Goal: Task Accomplishment & Management: Use online tool/utility

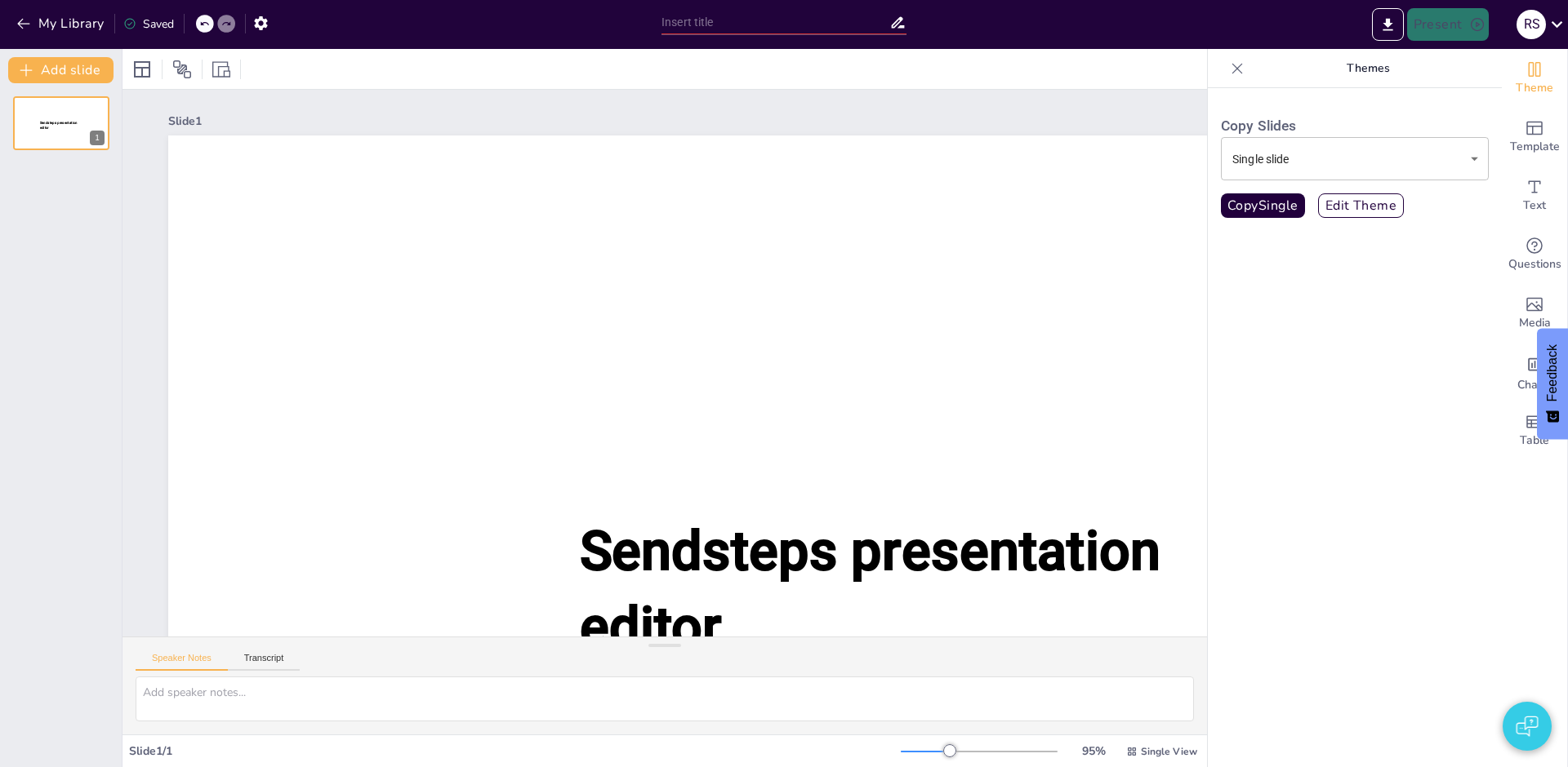
type input "New Sendsteps"
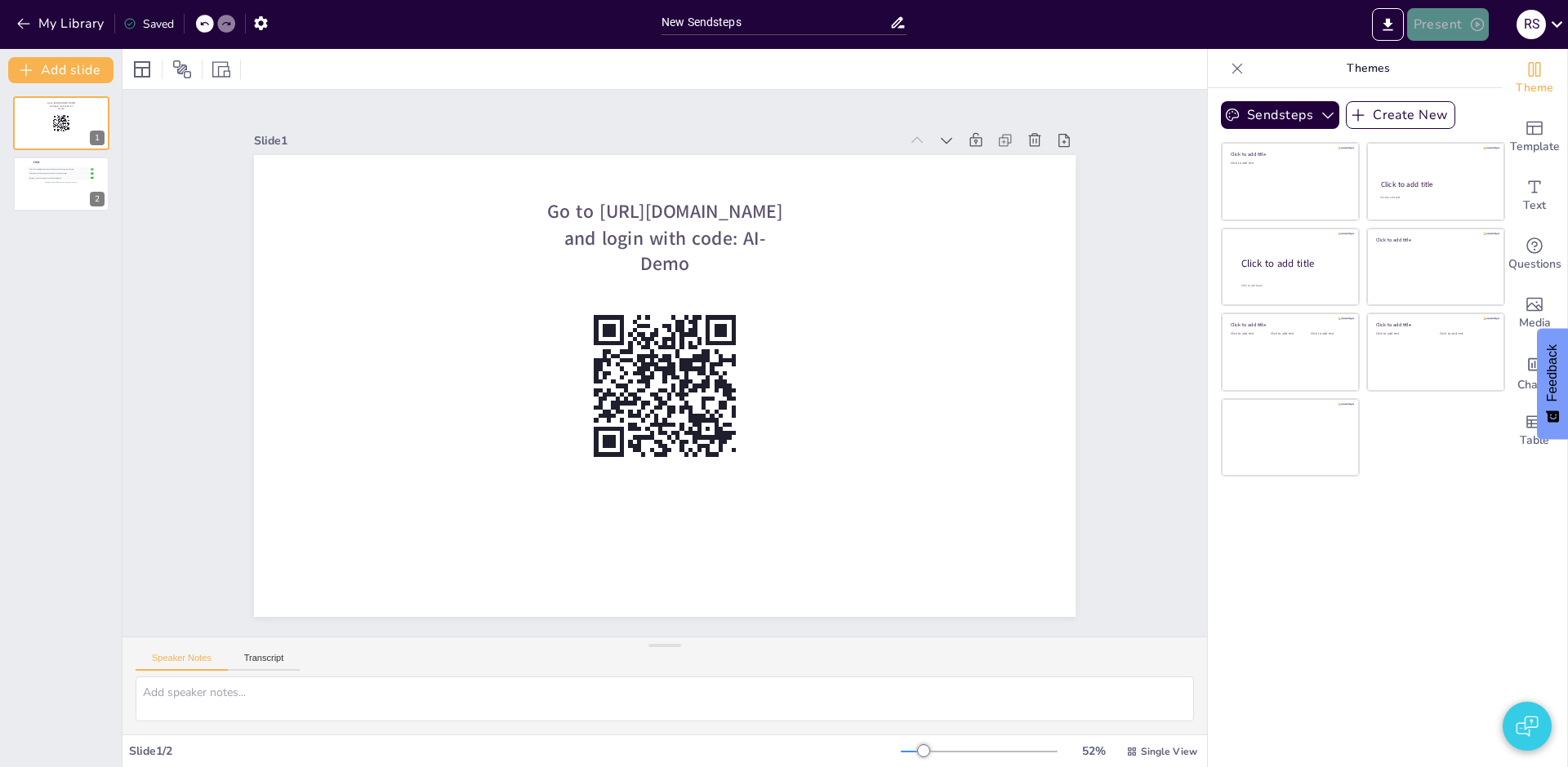
click at [1423, 28] on button "Present" at bounding box center [1448, 25] width 82 height 33
click at [1460, 107] on li "Play presentation" at bounding box center [1472, 100] width 130 height 26
